Goal: Transaction & Acquisition: Subscribe to service/newsletter

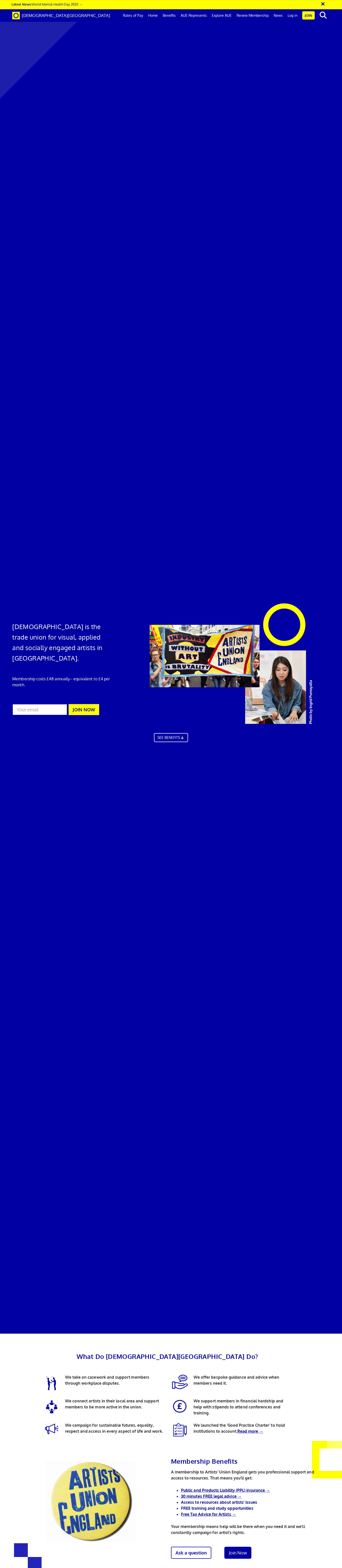
scroll to position [439, 0]
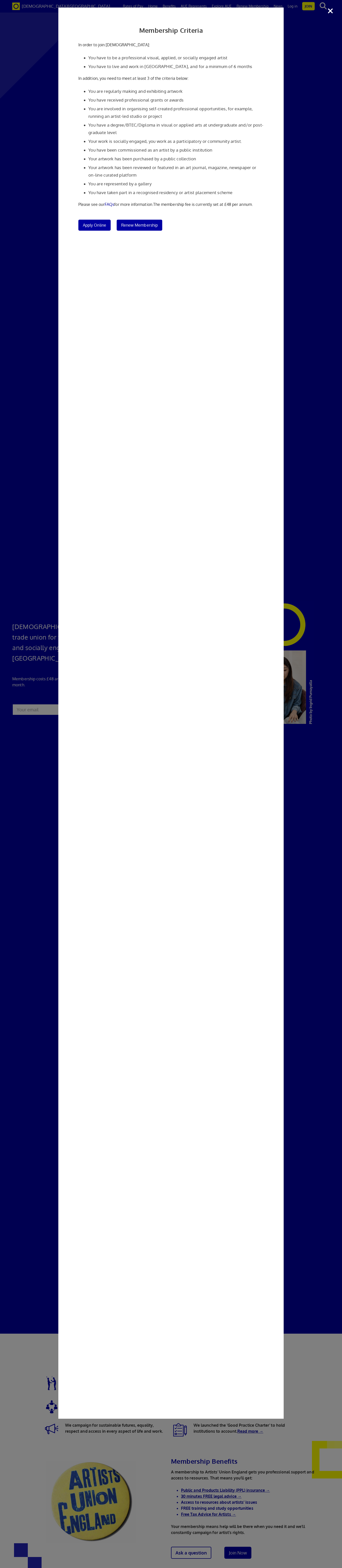
scroll to position [70, 0]
click at [239, 155] on li "Your artwork has been purchased by a public collection" at bounding box center [176, 158] width 175 height 8
click at [246, 121] on li "You have a degree/BTEC/Diploma in visual or applied arts at undergraduate and/o…" at bounding box center [176, 128] width 175 height 15
click at [109, 202] on link "FAQs" at bounding box center [109, 204] width 10 height 5
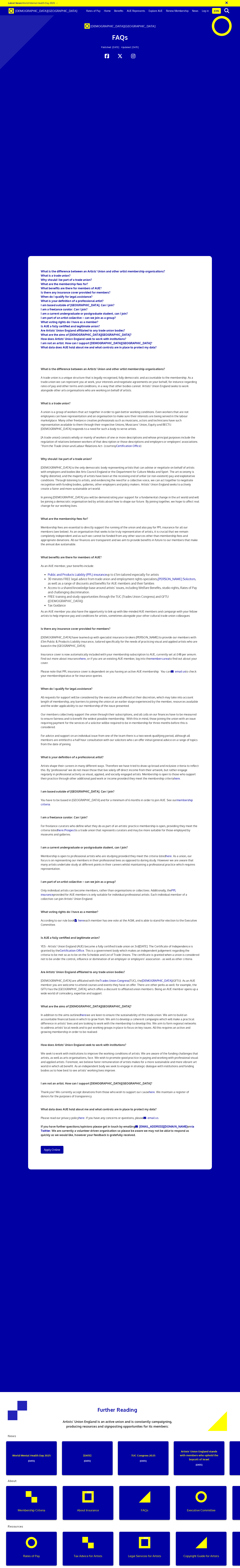
scroll to position [59, 0]
click at [88, 278] on b "Why should I be part of a trade union?" at bounding box center [66, 280] width 51 height 4
drag, startPoint x: 89, startPoint y: 31, endPoint x: 89, endPoint y: 47, distance: 16.0
click at [89, 256] on div "What is the difference between an Artists' Union and other artist membership or…" at bounding box center [120, 713] width 163 height 914
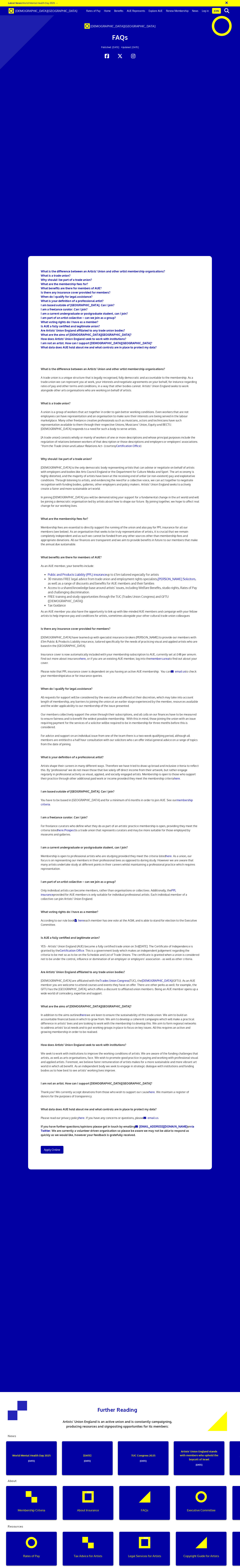
click at [89, 529] on link at bounding box center [112, 542] width 143 height 26
drag, startPoint x: 93, startPoint y: 24, endPoint x: 93, endPoint y: 26, distance: 2.0
click at [93, 256] on div "What is the difference between an Artists' Union and other artist membership or…" at bounding box center [120, 713] width 163 height 914
click at [91, 529] on link at bounding box center [112, 542] width 143 height 26
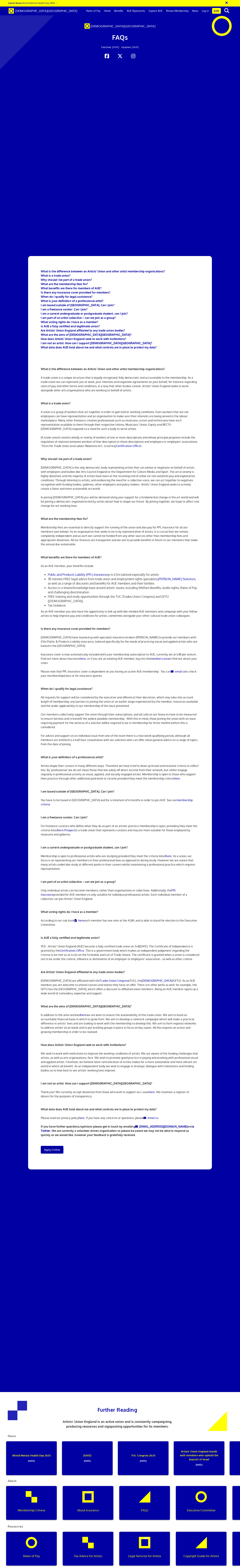
scroll to position [544, 0]
drag, startPoint x: 78, startPoint y: 29, endPoint x: 83, endPoint y: 47, distance: 18.7
click at [83, 256] on div "What is the difference between an Artists' Union and other artist membership or…" at bounding box center [120, 713] width 163 height 914
click at [83, 763] on link at bounding box center [112, 775] width 143 height 26
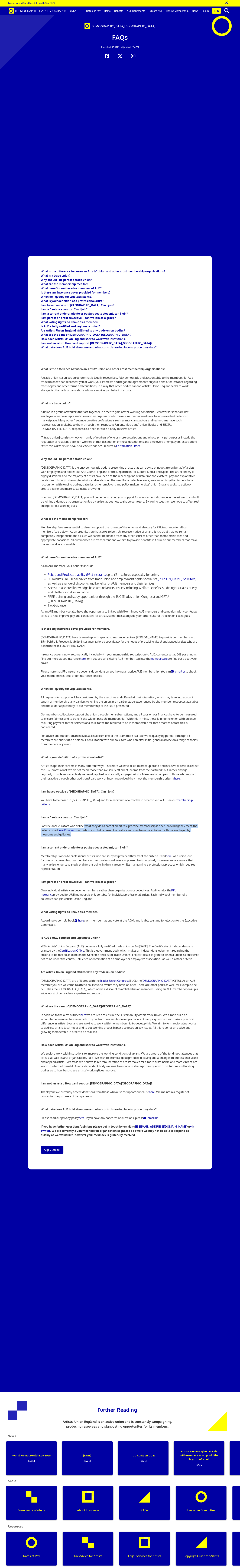
drag, startPoint x: 83, startPoint y: 47, endPoint x: 83, endPoint y: 54, distance: 7.0
click at [83, 256] on div "What is the difference between an Artists' Union and other artist membership or…" at bounding box center [120, 713] width 163 height 914
click at [83, 819] on link at bounding box center [112, 831] width 143 height 26
click at [60, 1146] on link "Apply Online" at bounding box center [52, 1149] width 22 height 8
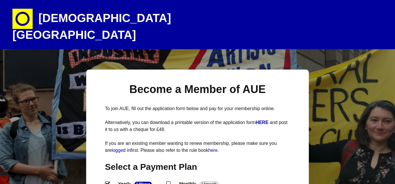
select select
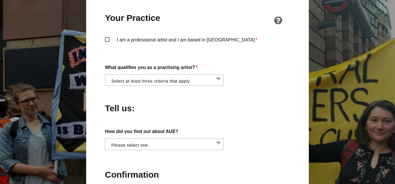
scroll to position [462, 0]
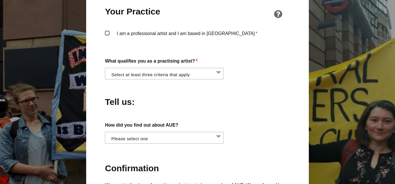
click at [130, 68] on li at bounding box center [166, 73] width 119 height 10
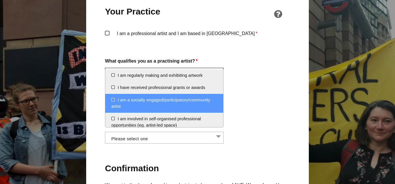
click at [112, 101] on li "I am a socially engaged/participatory/community artist" at bounding box center [164, 103] width 118 height 19
select select "socially_engaged_participatory_community_artist"
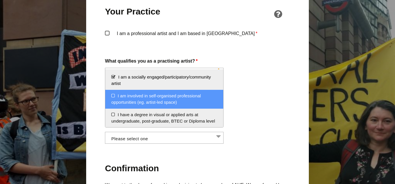
scroll to position [32, 0]
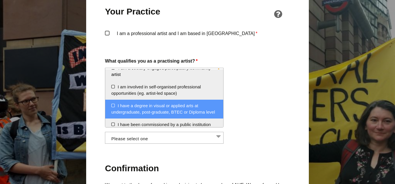
click at [112, 107] on li "I have a degree in visual or applied arts at undergraduate, post-graduate, BTEC…" at bounding box center [164, 108] width 118 height 19
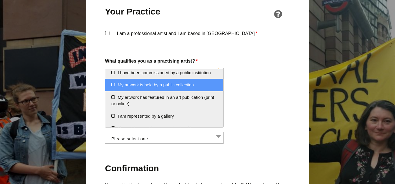
scroll to position [86, 0]
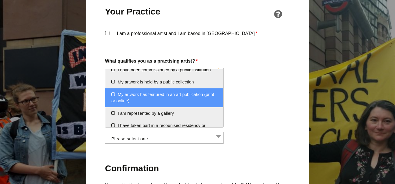
click at [112, 94] on li "My artwork has featured in an art publication (print or online)" at bounding box center [164, 97] width 118 height 19
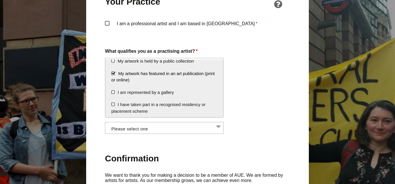
scroll to position [474, 0]
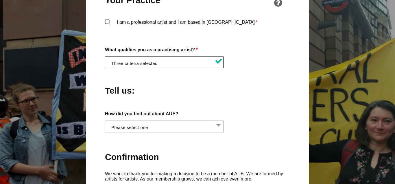
click at [186, 131] on div "About You Name * First * Last Email * Password * Phone * Date of Birth * Jan Fe…" at bounding box center [197, 12] width 185 height 529
click at [175, 121] on li at bounding box center [166, 126] width 119 height 10
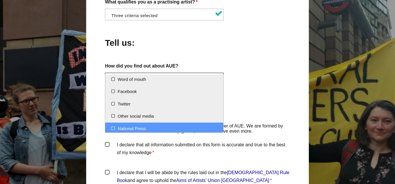
scroll to position [0, 0]
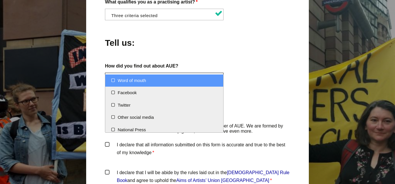
select select "Word of mouth"
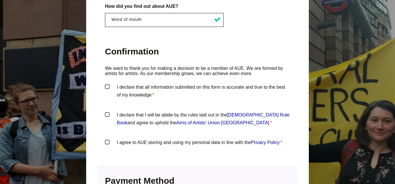
scroll to position [591, 0]
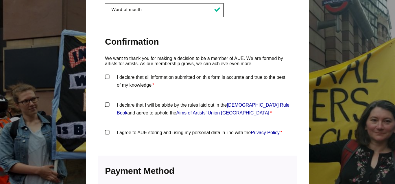
click at [107, 73] on label "I declare that all information submitted on this form is accurate and true to t…" at bounding box center [197, 81] width 185 height 17
click at [0, 0] on input "I declare that all information submitted on this form is accurate and true to t…" at bounding box center [0, 0] width 0 height 0
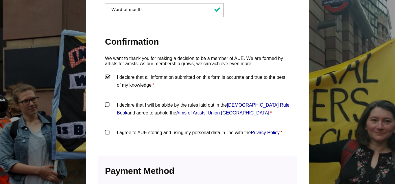
click at [107, 101] on label "I declare that I will be abide by the rules laid out in the Artists' Union Engl…" at bounding box center [197, 109] width 185 height 17
click at [0, 0] on input "I declare that I will be abide by the rules laid out in the Artists' Union Engl…" at bounding box center [0, 0] width 0 height 0
click at [107, 128] on label "I agree to AUE storing and using my personal data in line with the Privacy Poli…" at bounding box center [197, 136] width 185 height 17
click at [0, 0] on input "I agree to AUE storing and using my personal data in line with the Privacy Poli…" at bounding box center [0, 0] width 0 height 0
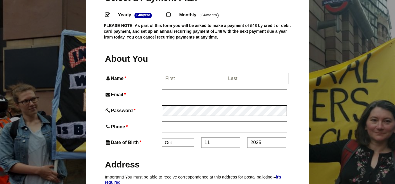
scroll to position [129, 0]
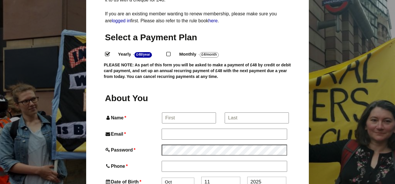
click at [169, 52] on input "Monthly - £4/Month ." at bounding box center [168, 54] width 4 height 4
radio input "true"
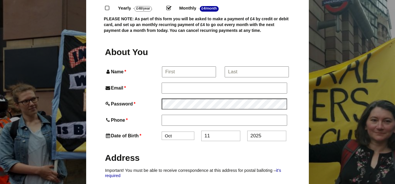
scroll to position [175, 0]
click at [174, 66] on input "Name *" at bounding box center [189, 71] width 54 height 10
type input "Erin Rae"
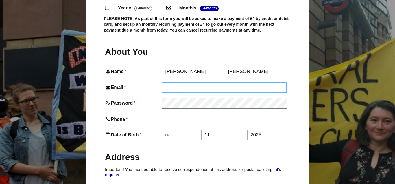
type input "eearp21@gmail.com"
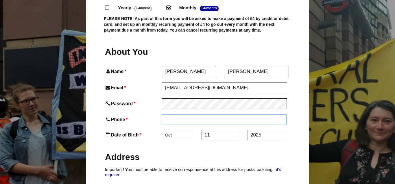
type input "07340996716"
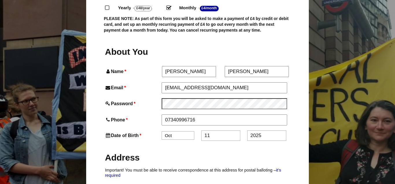
type input "3"
type input "Rose Cottages"
type input "MANCHESTER"
type input "M14 6YR"
click at [243, 66] on input "Erin Rae" at bounding box center [257, 71] width 64 height 10
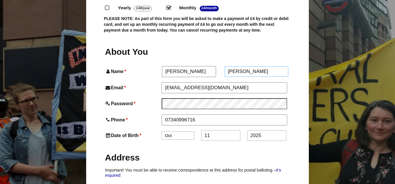
click at [243, 66] on input "Erin Rae" at bounding box center [257, 71] width 64 height 10
type input "Earp"
select select "9"
click option "Sep" at bounding box center [0, 0] width 0 height 0
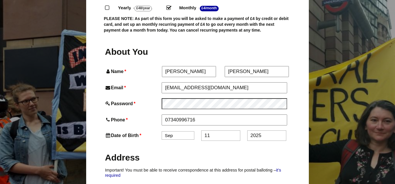
click at [212, 130] on input "11" at bounding box center [220, 135] width 39 height 10
type input "16"
click at [262, 130] on input "2025" at bounding box center [266, 135] width 39 height 10
type input "2"
type input "1995"
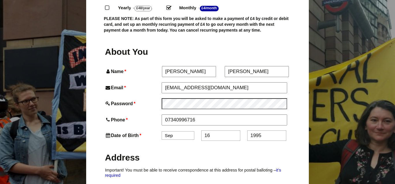
click at [210, 167] on p "Important! You must be able to receive correspondence at this address for posta…" at bounding box center [197, 172] width 185 height 11
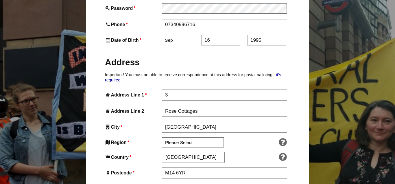
scroll to position [273, 0]
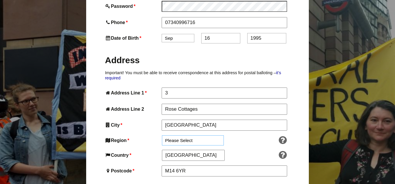
click at [162, 135] on select "Please Select South East England London North West England East of England West…" at bounding box center [193, 140] width 62 height 10
select select "North West"
click option "North West England" at bounding box center [0, 0] width 0 height 0
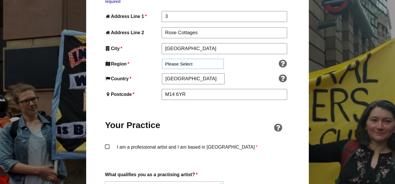
scroll to position [355, 0]
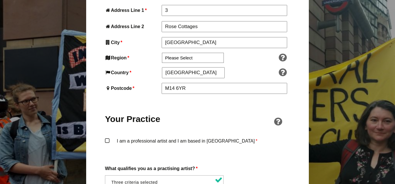
click at [106, 137] on label "I am a professional artist and I am based in England *" at bounding box center [197, 145] width 185 height 17
click at [0, 0] on input "I am a professional artist and I am based in England *" at bounding box center [0, 0] width 0 height 0
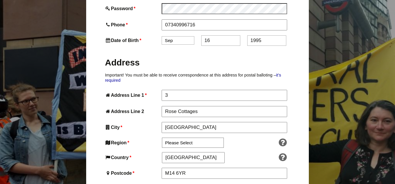
scroll to position [268, 0]
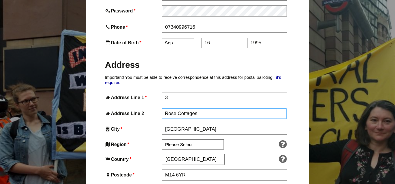
click at [186, 108] on input "Rose Cottages" at bounding box center [224, 113] width 125 height 10
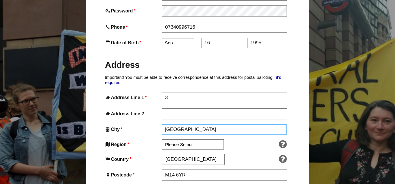
click at [210, 124] on input "MANCHESTER" at bounding box center [224, 129] width 125 height 10
type input "MANCHESTER"
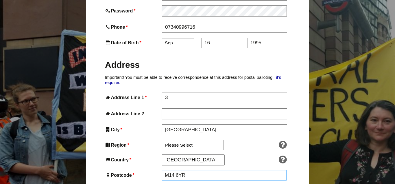
click at [194, 170] on input "M14 6YR" at bounding box center [224, 175] width 125 height 10
type input "M14 6YR"
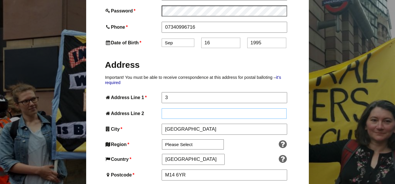
click at [225, 108] on input "Address Line 2" at bounding box center [224, 113] width 125 height 10
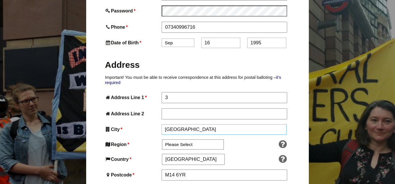
click at [211, 124] on input "MANCHESTER" at bounding box center [224, 129] width 125 height 10
type input "MANCHESTER"
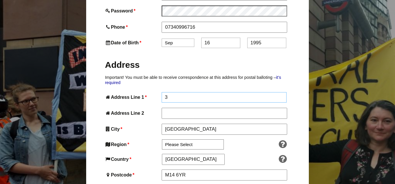
click at [179, 92] on input "3" at bounding box center [224, 97] width 125 height 10
type input "3 Rose Cottages"
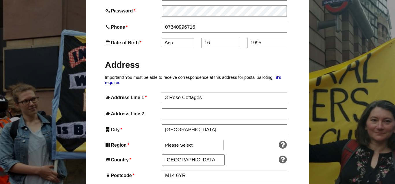
click at [163, 59] on h2 "Address" at bounding box center [197, 64] width 185 height 11
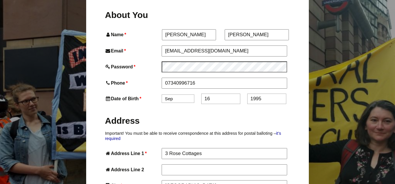
scroll to position [212, 0]
click at [154, 109] on label "Address" at bounding box center [197, 119] width 185 height 21
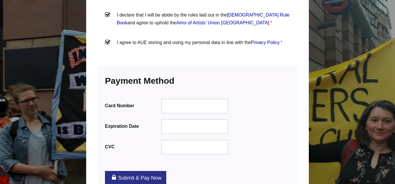
scroll to position [688, 0]
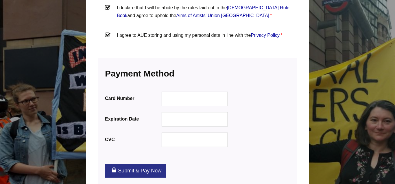
click at [156, 163] on link "Submit & Pay Now" at bounding box center [135, 170] width 61 height 14
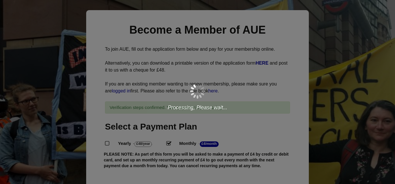
scroll to position [60, 0]
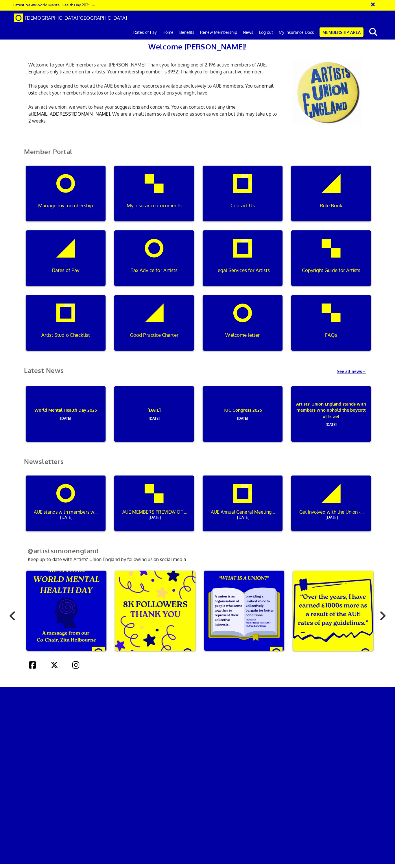
scroll to position [498, 0]
